Goal: Task Accomplishment & Management: Complete application form

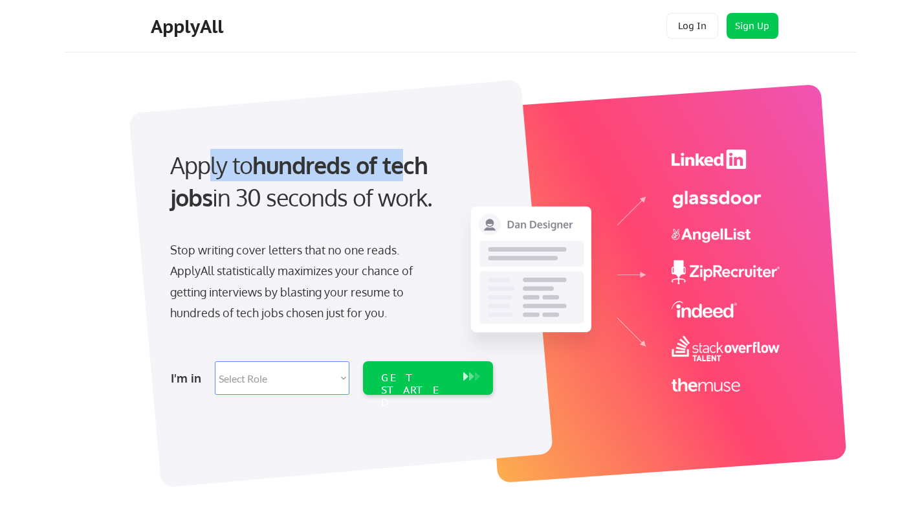
drag, startPoint x: 210, startPoint y: 174, endPoint x: 412, endPoint y: 166, distance: 202.1
click at [406, 170] on div "Apply to hundreds of tech jobs in 30 seconds of work." at bounding box center [329, 181] width 318 height 65
click at [412, 166] on strong "hundreds of tech jobs" at bounding box center [301, 180] width 263 height 61
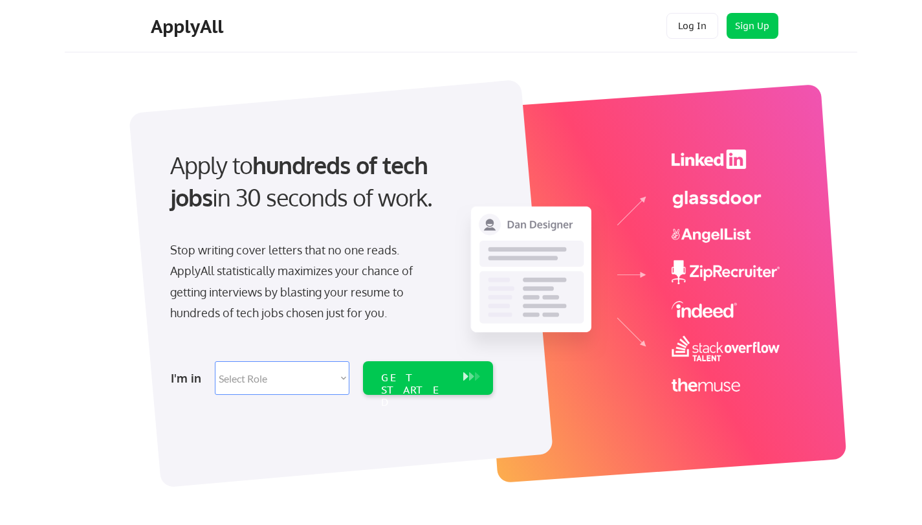
drag, startPoint x: 329, startPoint y: 185, endPoint x: 438, endPoint y: 185, distance: 108.7
click at [362, 185] on div "Apply to hundreds of tech jobs in 30 seconds of work." at bounding box center [329, 181] width 318 height 65
click at [439, 186] on div "Apply to hundreds of tech jobs in 30 seconds of work." at bounding box center [329, 181] width 318 height 65
click at [327, 384] on select "Select Role Software Engineering Product Management Customer Success Sales UI/U…" at bounding box center [282, 378] width 135 height 34
select select ""customer_support""
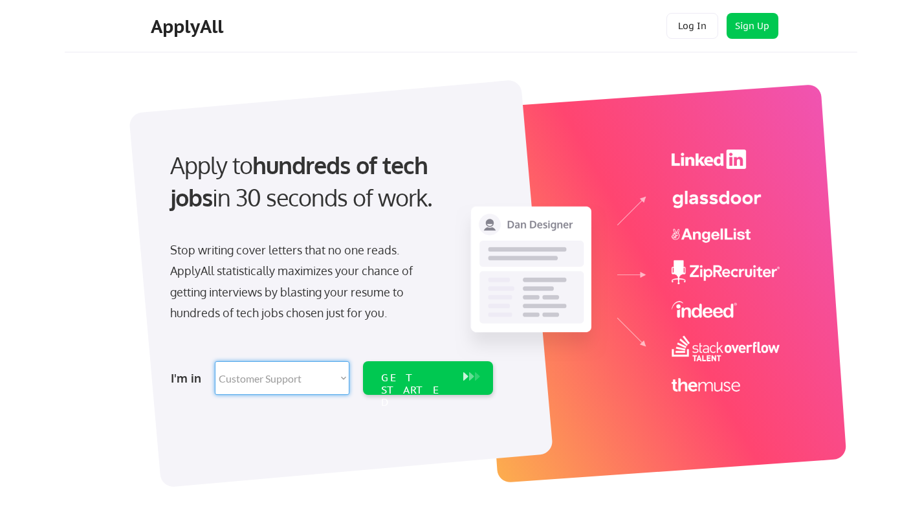
click at [215, 361] on select "Select Role Software Engineering Product Management Customer Success Sales UI/U…" at bounding box center [282, 378] width 135 height 34
select select ""customer_support""
click at [436, 378] on div "GET STARTED" at bounding box center [415, 390] width 69 height 38
